Goal: Task Accomplishment & Management: Manage account settings

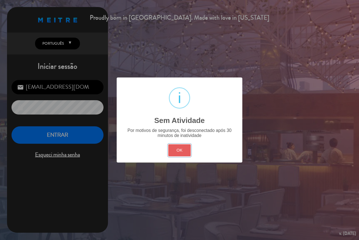
click at [171, 150] on button "OK" at bounding box center [179, 150] width 23 height 12
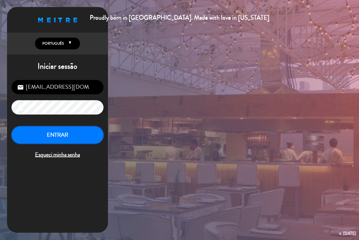
click at [83, 139] on button "ENTRAR" at bounding box center [58, 135] width 92 height 18
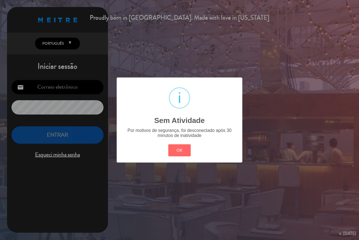
type input "[EMAIL_ADDRESS][DOMAIN_NAME]"
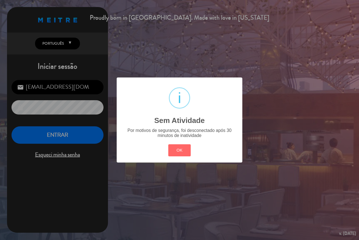
click at [170, 145] on button "OK" at bounding box center [179, 150] width 23 height 12
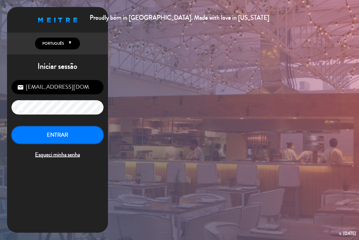
click at [58, 136] on button "ENTRAR" at bounding box center [58, 135] width 92 height 18
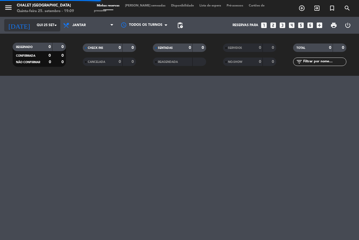
click at [46, 29] on input "Qui 25 set" at bounding box center [56, 25] width 45 height 10
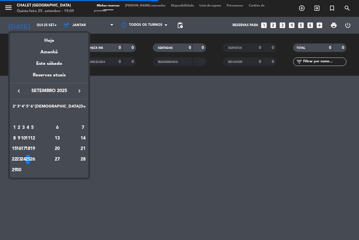
click at [35, 158] on div "26" at bounding box center [32, 160] width 4 height 10
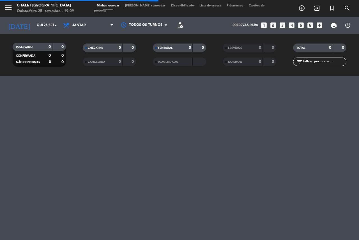
type input "Sex 26 set"
